Goal: Task Accomplishment & Management: Use online tool/utility

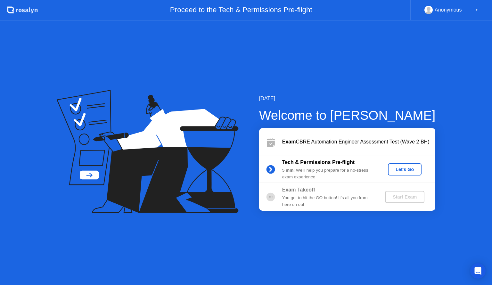
click at [400, 170] on div "Let's Go" at bounding box center [404, 169] width 28 height 5
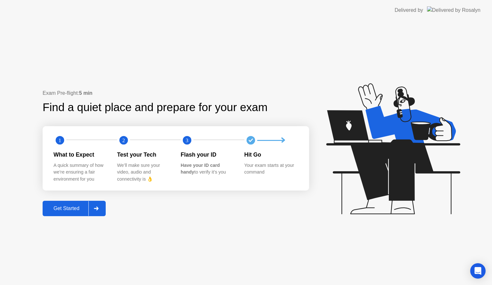
click at [58, 206] on div "Get Started" at bounding box center [66, 209] width 44 height 6
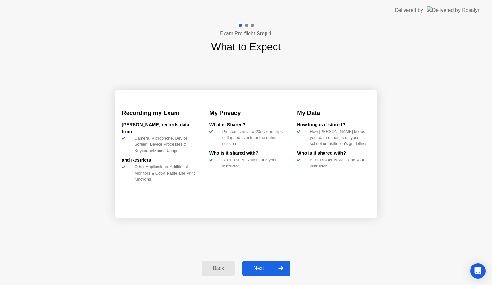
click at [261, 269] on div "Next" at bounding box center [258, 268] width 28 height 6
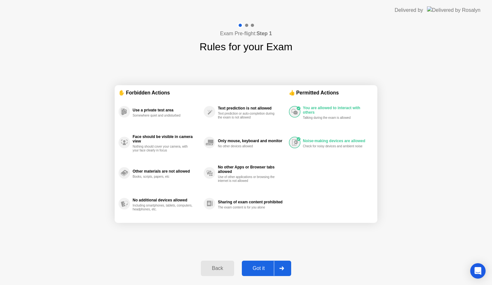
click at [256, 266] on div "Got it" at bounding box center [259, 268] width 30 height 6
select select "**********"
select select "*******"
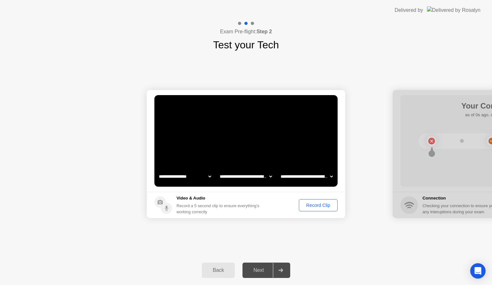
click at [323, 206] on div "Record Clip" at bounding box center [318, 205] width 34 height 5
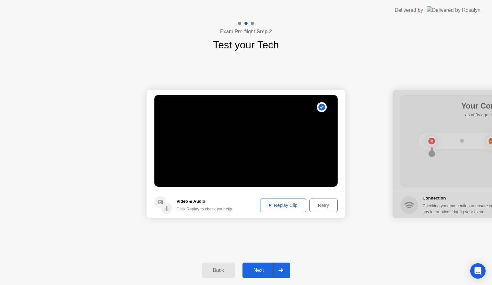
click at [282, 205] on div "Replay Clip" at bounding box center [283, 205] width 42 height 5
click at [279, 206] on div "Replay Clip" at bounding box center [283, 205] width 42 height 5
click at [161, 201] on icon at bounding box center [160, 202] width 5 height 4
click at [168, 210] on circle at bounding box center [166, 208] width 11 height 11
click at [283, 204] on div "Replay Clip" at bounding box center [283, 205] width 42 height 5
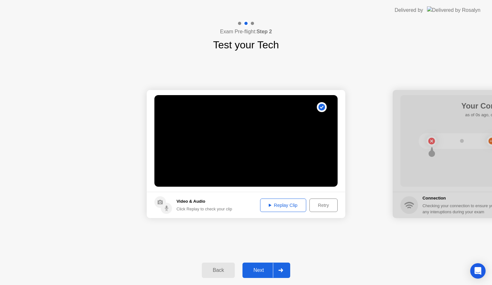
click at [341, 246] on div "**********" at bounding box center [246, 154] width 492 height 203
click at [273, 209] on button "Replay Clip" at bounding box center [283, 204] width 46 height 13
click at [269, 204] on icon at bounding box center [270, 205] width 3 height 3
click at [324, 203] on div "Retry" at bounding box center [323, 205] width 24 height 5
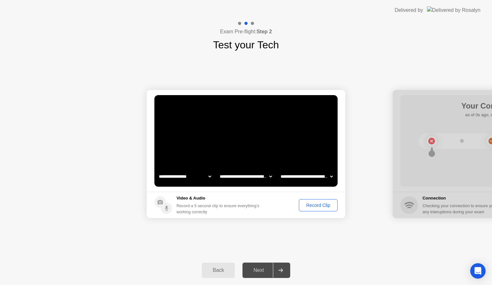
click at [208, 175] on select "**********" at bounding box center [185, 176] width 55 height 13
select select "**********"
click at [158, 170] on select "**********" at bounding box center [185, 176] width 55 height 13
click at [268, 174] on select "**********" at bounding box center [245, 176] width 55 height 13
click at [327, 176] on select "**********" at bounding box center [306, 176] width 55 height 13
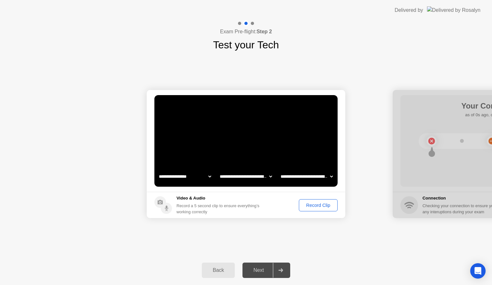
click at [263, 193] on footer "Video & Audio Record a 5 second clip to ensure everything’s working correctly R…" at bounding box center [246, 205] width 198 height 26
click at [311, 204] on div "Record Clip" at bounding box center [318, 205] width 34 height 5
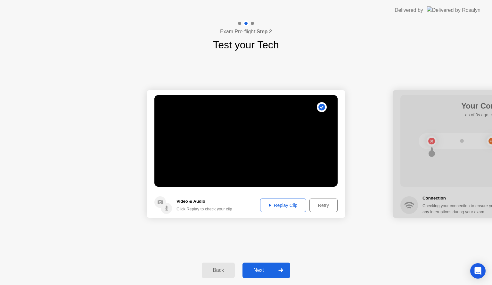
click at [278, 205] on div "Replay Clip" at bounding box center [283, 205] width 42 height 5
click at [242, 225] on div "**********" at bounding box center [246, 154] width 492 height 203
click at [275, 203] on div "Replay Clip" at bounding box center [283, 205] width 42 height 5
click at [319, 204] on div "Retry" at bounding box center [323, 205] width 24 height 5
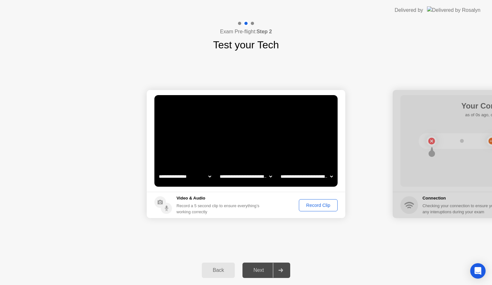
click at [329, 177] on select "**********" at bounding box center [306, 176] width 55 height 13
click at [279, 170] on select "**********" at bounding box center [306, 176] width 55 height 13
click at [326, 173] on select "**********" at bounding box center [306, 176] width 55 height 13
select select "**********"
click at [279, 170] on select "**********" at bounding box center [306, 176] width 55 height 13
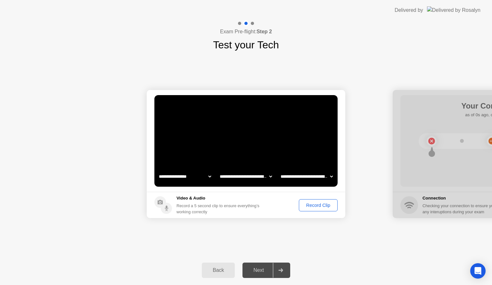
click at [310, 205] on div "Record Clip" at bounding box center [318, 205] width 34 height 5
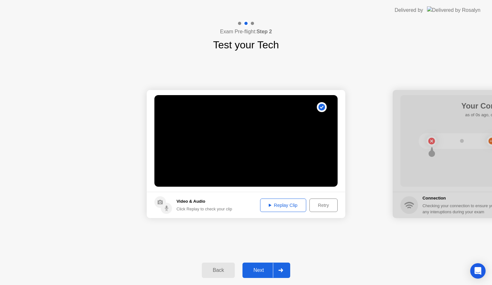
click at [278, 203] on div "Replay Clip" at bounding box center [283, 205] width 42 height 5
click at [319, 204] on div "Retry" at bounding box center [323, 205] width 24 height 5
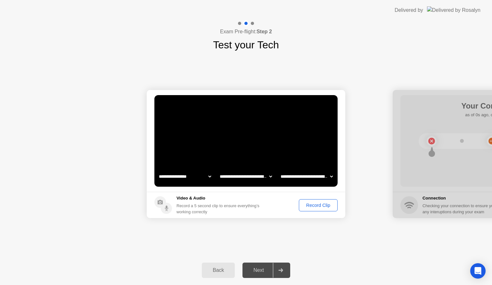
click at [313, 205] on div "Record Clip" at bounding box center [318, 205] width 34 height 5
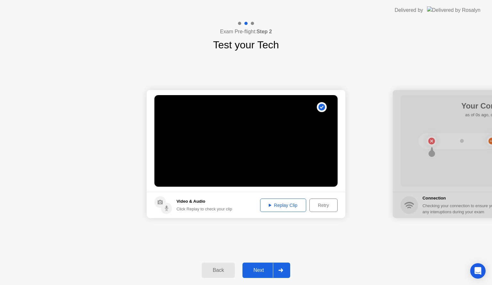
click at [271, 205] on div "Replay Clip" at bounding box center [283, 205] width 42 height 5
click at [258, 270] on div "Next" at bounding box center [258, 270] width 28 height 6
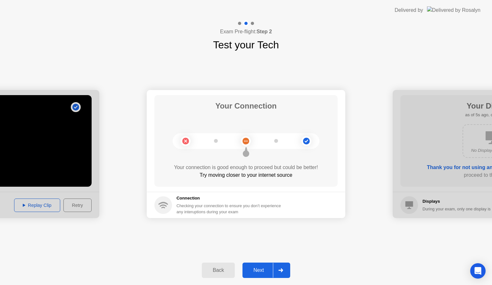
click at [260, 268] on div "Next" at bounding box center [258, 270] width 28 height 6
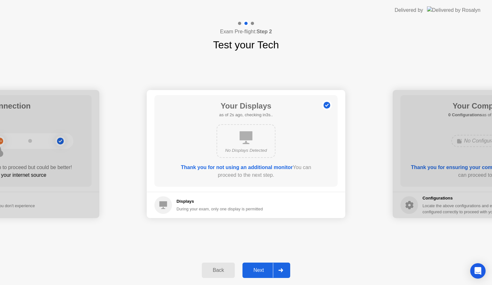
click at [263, 268] on div "Next" at bounding box center [258, 270] width 28 height 6
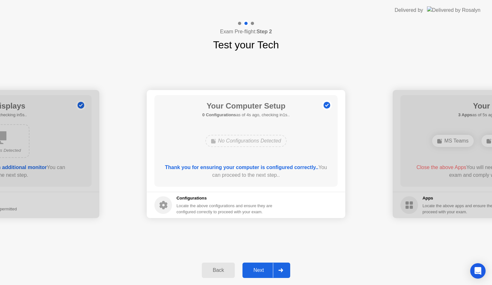
click at [259, 270] on div "Next" at bounding box center [258, 270] width 28 height 6
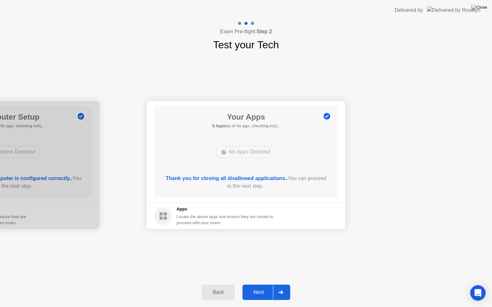
click at [258, 285] on div "Next" at bounding box center [258, 293] width 28 height 6
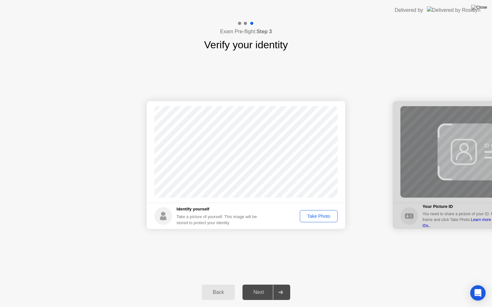
click at [314, 216] on div "Take Photo" at bounding box center [318, 216] width 33 height 5
click at [257, 285] on div "Next" at bounding box center [258, 293] width 28 height 6
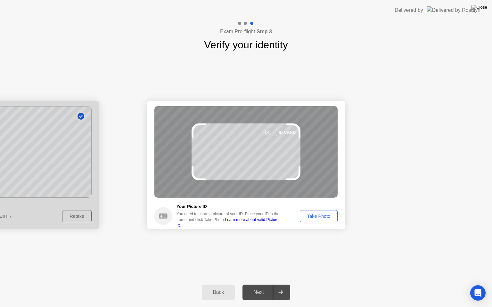
click at [321, 218] on div "Take Photo" at bounding box center [318, 216] width 33 height 5
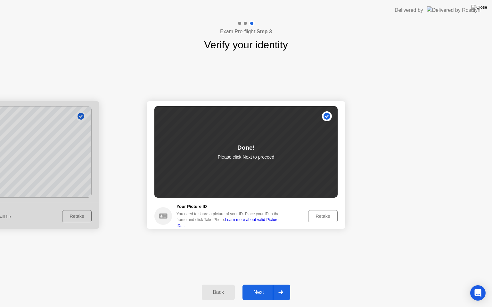
click at [258, 285] on button "Next" at bounding box center [266, 292] width 48 height 15
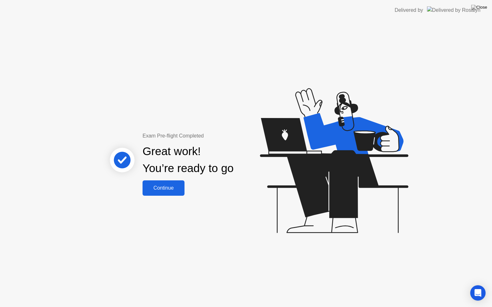
click at [161, 188] on div "Continue" at bounding box center [163, 188] width 38 height 6
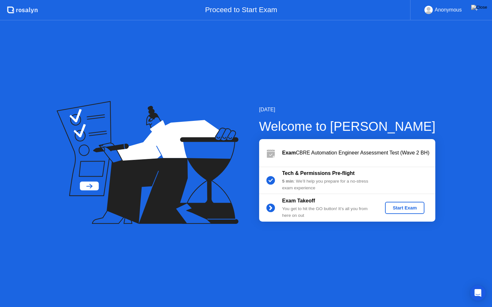
click at [409, 206] on div "Start Exam" at bounding box center [404, 208] width 34 height 5
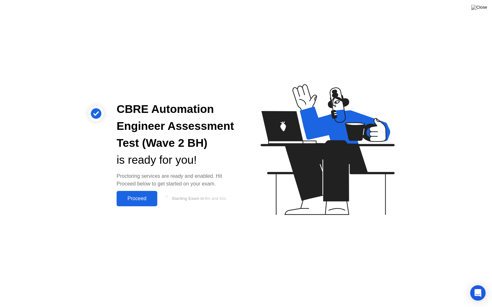
click at [133, 197] on div "Proceed" at bounding box center [136, 199] width 37 height 6
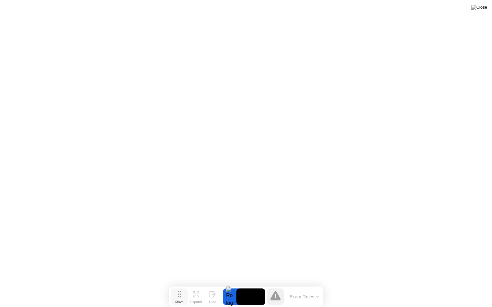
click at [179, 285] on icon at bounding box center [180, 294] width 4 height 6
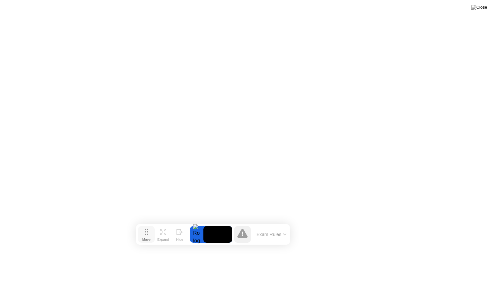
drag, startPoint x: 179, startPoint y: 296, endPoint x: 146, endPoint y: 236, distance: 69.0
click at [146, 235] on icon at bounding box center [147, 232] width 4 height 6
click at [283, 236] on button "Exam Rules" at bounding box center [272, 236] width 34 height 6
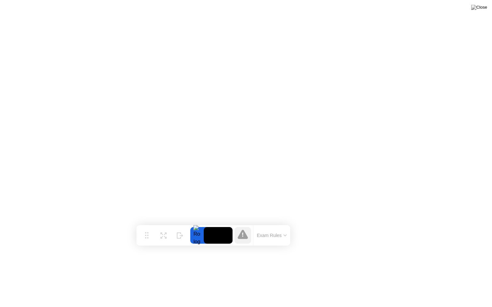
click at [243, 236] on icon at bounding box center [242, 235] width 1 height 4
drag, startPoint x: 193, startPoint y: 235, endPoint x: 205, endPoint y: 225, distance: 15.2
click at [205, 225] on div "Move Expand Hide Exam Rules" at bounding box center [213, 235] width 154 height 20
click at [196, 233] on div at bounding box center [196, 235] width 13 height 17
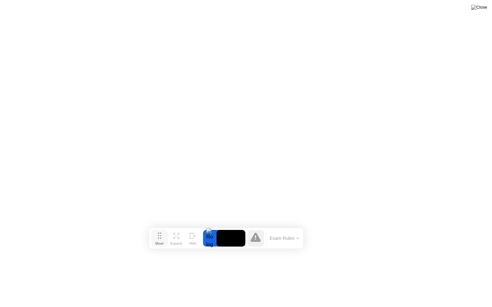
drag, startPoint x: 147, startPoint y: 236, endPoint x: 160, endPoint y: 238, distance: 13.1
click at [160, 238] on circle at bounding box center [160, 238] width 1 height 1
click at [175, 237] on icon at bounding box center [176, 236] width 6 height 6
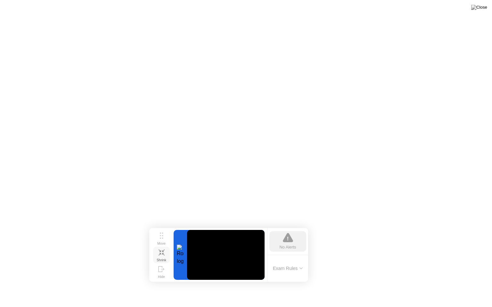
drag, startPoint x: 289, startPoint y: 234, endPoint x: 288, endPoint y: 238, distance: 3.6
click at [289, 236] on icon at bounding box center [288, 238] width 10 height 10
click at [288, 238] on icon at bounding box center [287, 239] width 1 height 4
drag, startPoint x: 288, startPoint y: 238, endPoint x: 219, endPoint y: 247, distance: 69.8
click at [282, 238] on div "No Alerts" at bounding box center [287, 241] width 37 height 20
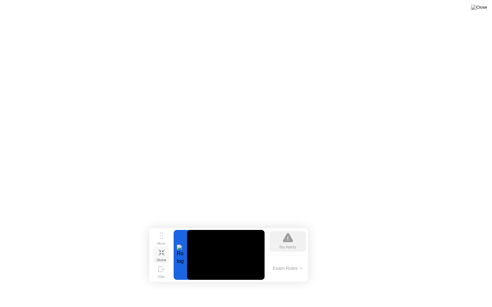
drag, startPoint x: 210, startPoint y: 254, endPoint x: 195, endPoint y: 261, distance: 16.9
click at [207, 254] on video at bounding box center [225, 255] width 77 height 50
click at [178, 261] on div at bounding box center [219, 255] width 91 height 50
drag, startPoint x: 177, startPoint y: 255, endPoint x: 181, endPoint y: 251, distance: 5.7
click at [179, 253] on div at bounding box center [180, 255] width 13 height 50
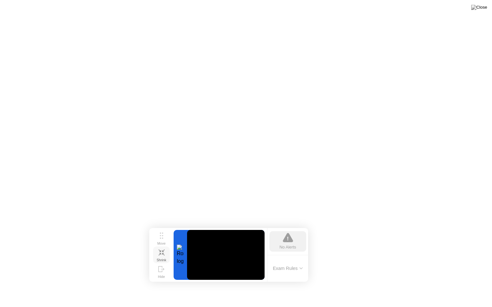
click at [181, 251] on div at bounding box center [180, 255] width 13 height 50
drag, startPoint x: 179, startPoint y: 253, endPoint x: 176, endPoint y: 244, distance: 9.5
click at [176, 244] on div at bounding box center [180, 255] width 13 height 50
click at [176, 237] on div at bounding box center [180, 255] width 13 height 50
drag, startPoint x: 184, startPoint y: 236, endPoint x: 182, endPoint y: 245, distance: 9.1
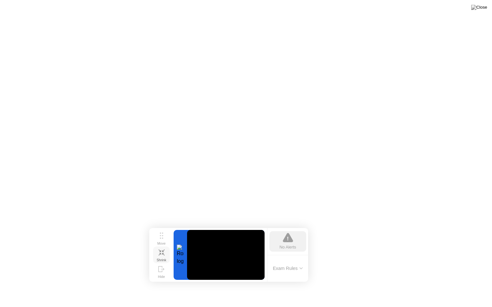
click at [184, 242] on div at bounding box center [180, 255] width 13 height 50
drag, startPoint x: 177, startPoint y: 262, endPoint x: 177, endPoint y: 266, distance: 3.9
click at [177, 266] on div at bounding box center [180, 255] width 13 height 50
click at [182, 273] on div at bounding box center [180, 255] width 13 height 50
drag, startPoint x: 229, startPoint y: 270, endPoint x: 230, endPoint y: 253, distance: 16.4
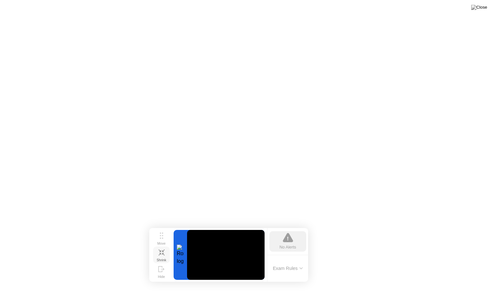
click at [230, 257] on video at bounding box center [225, 255] width 77 height 50
drag, startPoint x: 229, startPoint y: 251, endPoint x: 214, endPoint y: 235, distance: 22.0
click at [216, 238] on video at bounding box center [225, 255] width 77 height 50
drag, startPoint x: 231, startPoint y: 237, endPoint x: 251, endPoint y: 248, distance: 22.8
click at [247, 246] on video at bounding box center [225, 255] width 77 height 50
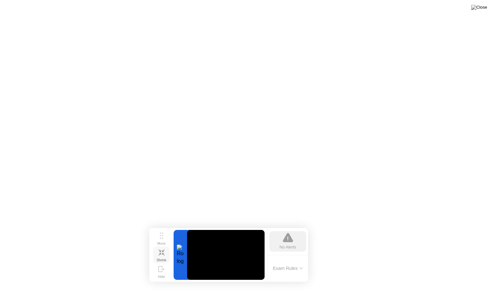
click at [280, 264] on div "Move Shrink Hide No Alerts Exam Rules" at bounding box center [228, 255] width 159 height 54
click at [289, 266] on button "Exam Rules" at bounding box center [288, 269] width 34 height 6
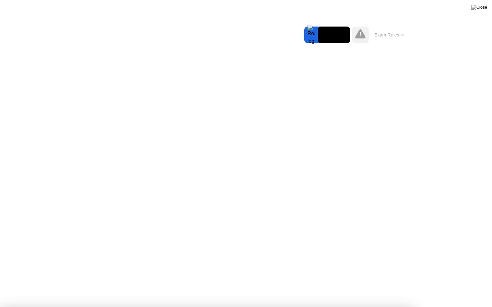
drag, startPoint x: 263, startPoint y: 241, endPoint x: 266, endPoint y: 254, distance: 13.1
drag, startPoint x: 264, startPoint y: 254, endPoint x: 258, endPoint y: 250, distance: 7.8
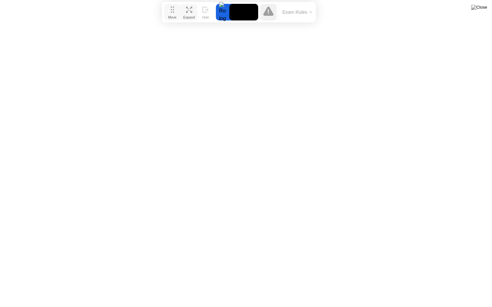
drag, startPoint x: 158, startPoint y: 236, endPoint x: 171, endPoint y: 9, distance: 227.6
click at [171, 10] on circle at bounding box center [171, 9] width 1 height 1
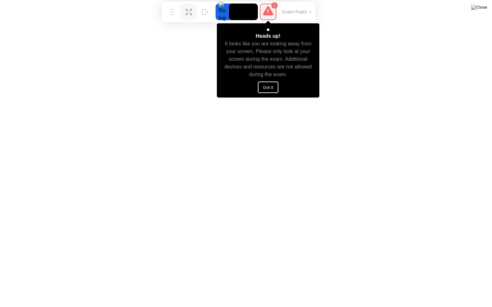
click at [267, 86] on button "Got it" at bounding box center [268, 88] width 20 height 12
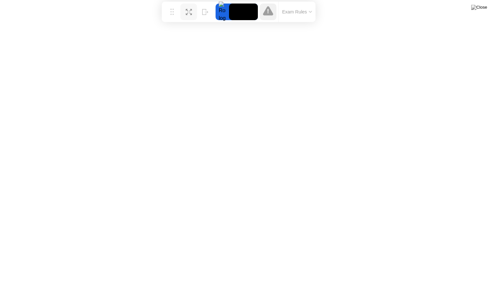
click at [309, 9] on button "Exam Rules" at bounding box center [297, 12] width 34 height 6
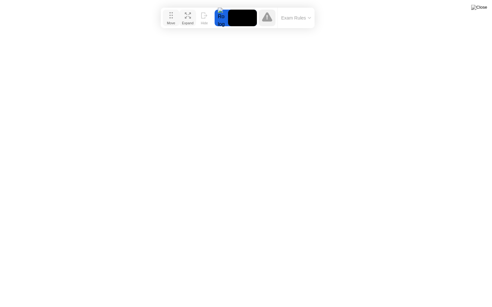
drag, startPoint x: 172, startPoint y: 14, endPoint x: 171, endPoint y: 20, distance: 6.2
click at [171, 21] on div "Move" at bounding box center [171, 23] width 8 height 4
click at [188, 21] on div "Expand" at bounding box center [188, 23] width 12 height 4
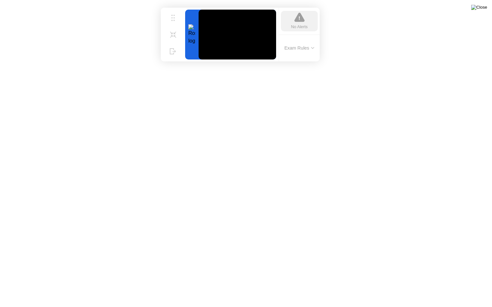
click at [483, 7] on img at bounding box center [479, 7] width 16 height 5
